Goal: Find specific page/section: Find specific page/section

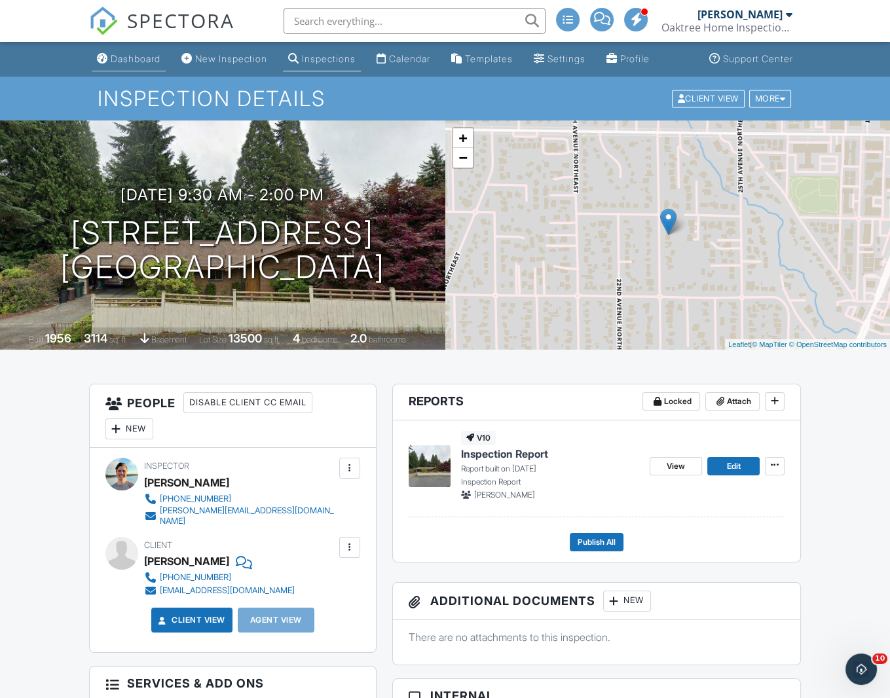
click at [143, 67] on link "Dashboard" at bounding box center [129, 59] width 74 height 24
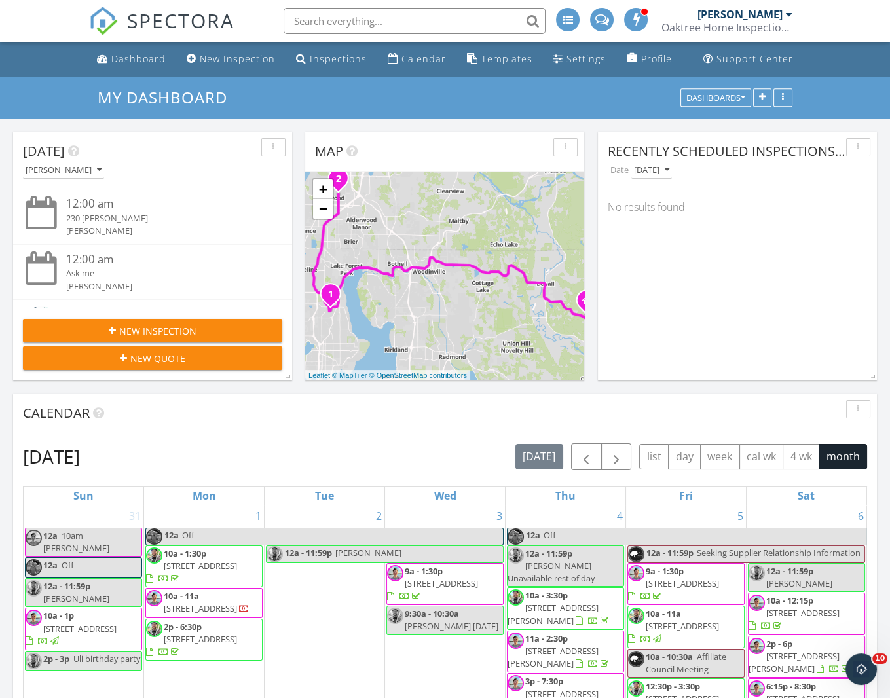
drag, startPoint x: 464, startPoint y: 259, endPoint x: 481, endPoint y: 236, distance: 28.4
click at [481, 237] on div "1 2 + − Northeast Big Rock Road, Bothell Way Northeast, I 5, 44th Avenue West 5…" at bounding box center [444, 276] width 279 height 209
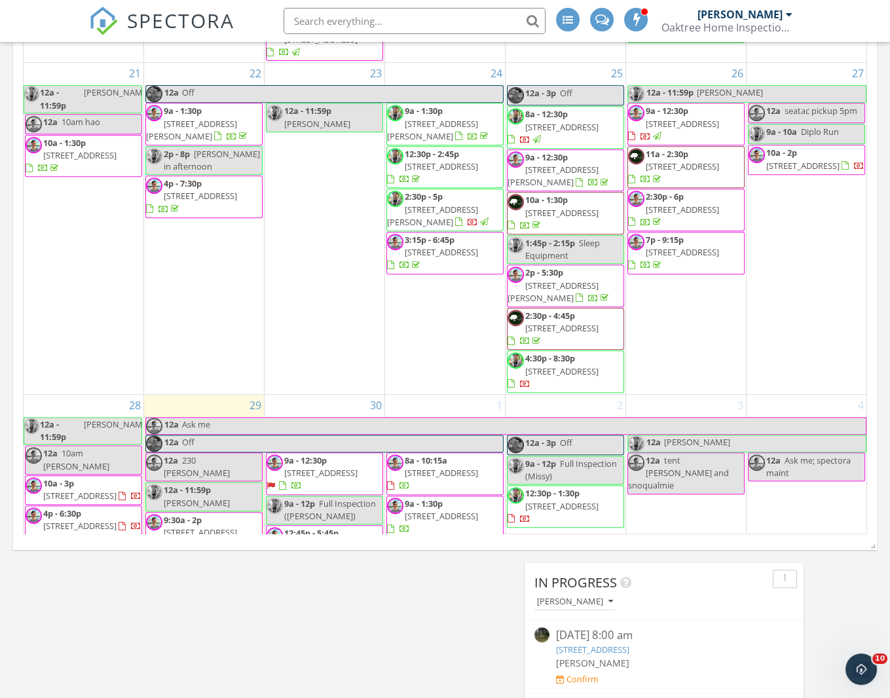
scroll to position [956, 0]
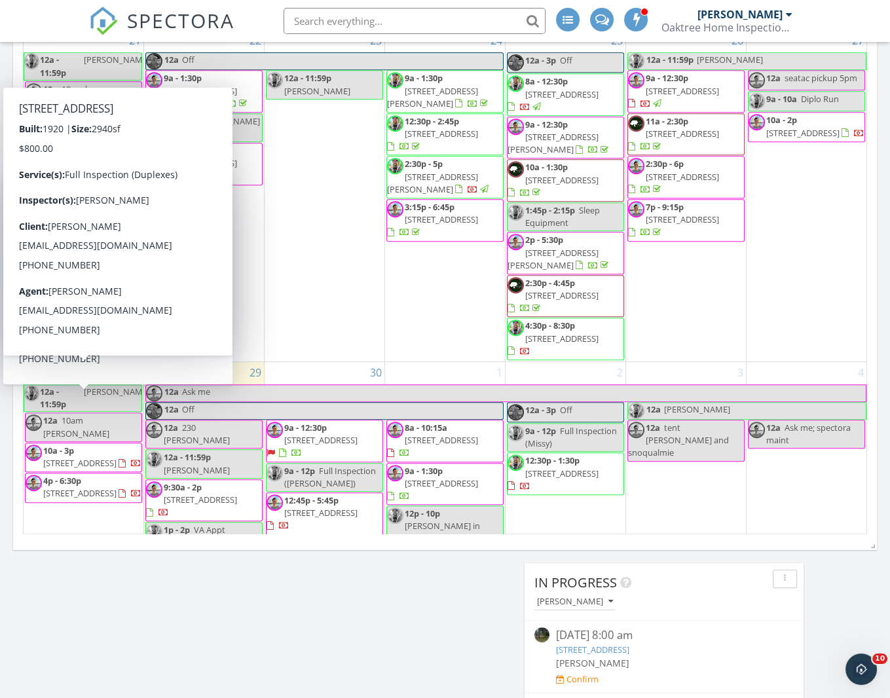
click at [91, 457] on span "1304 15th Ave S, Seattle 98144" at bounding box center [79, 463] width 73 height 12
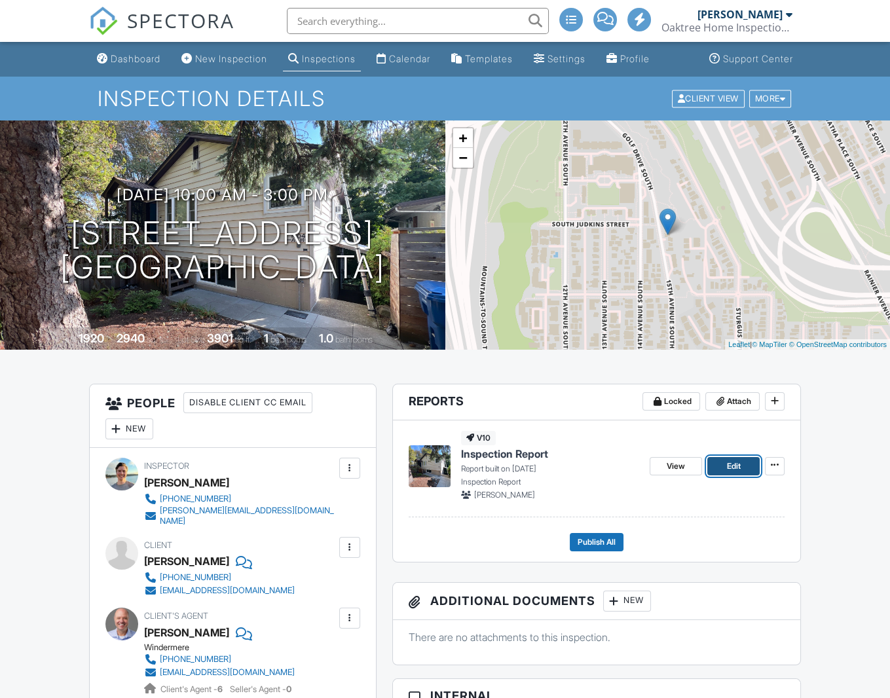
click at [732, 465] on span "Edit" at bounding box center [734, 466] width 14 height 13
